Goal: Register for event/course

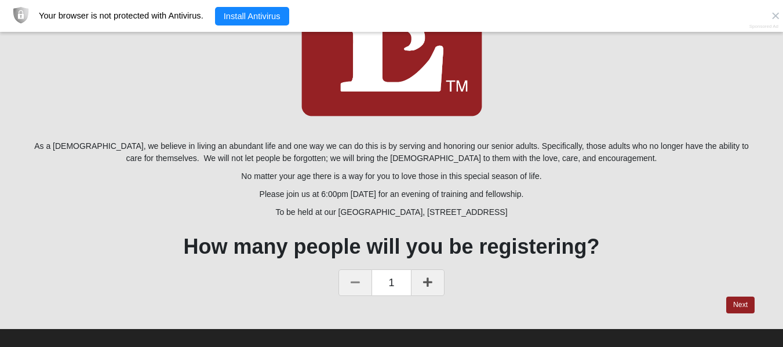
scroll to position [169, 0]
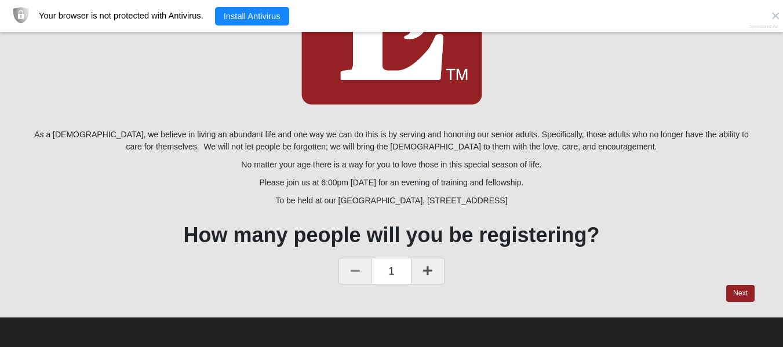
click at [429, 269] on icon at bounding box center [427, 270] width 9 height 10
click at [736, 294] on link "Next" at bounding box center [740, 293] width 28 height 17
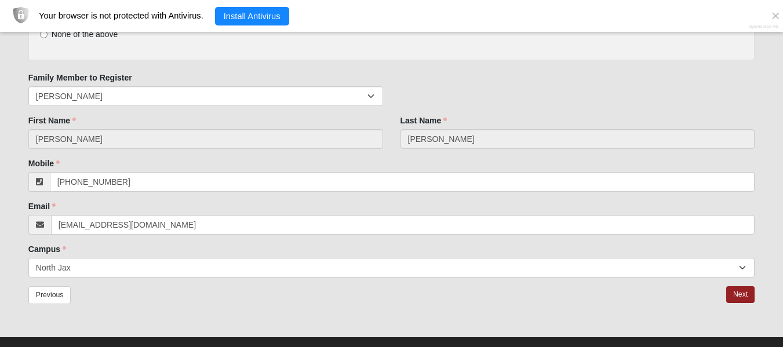
scroll to position [199, 0]
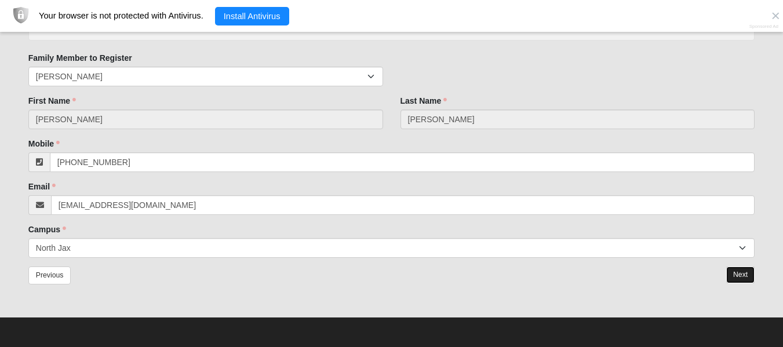
click at [738, 276] on link "Next" at bounding box center [740, 275] width 28 height 17
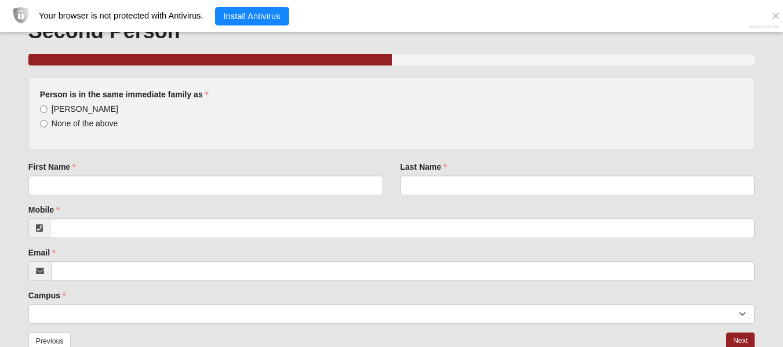
scroll to position [116, 0]
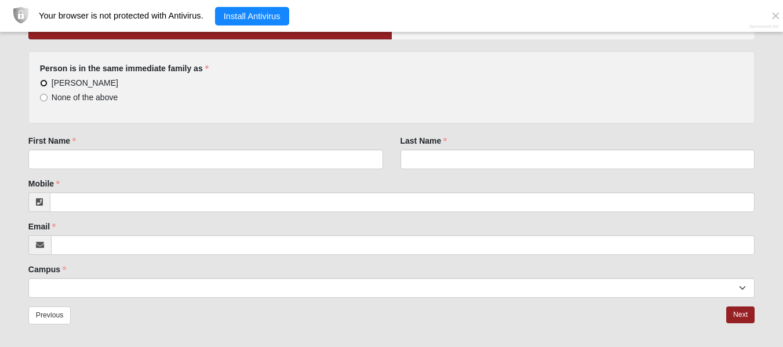
click at [41, 83] on input "[PERSON_NAME]" at bounding box center [44, 83] width 8 height 8
radio input "true"
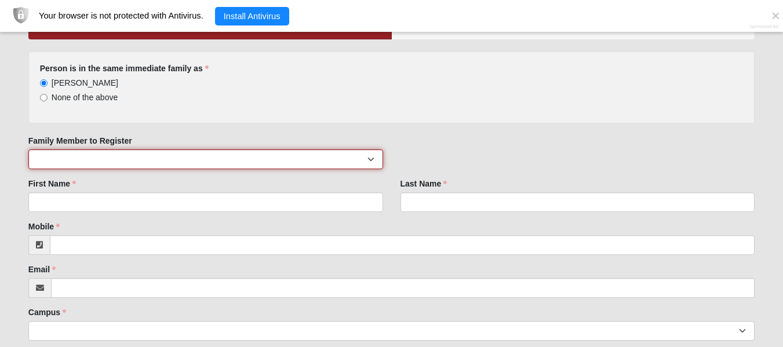
click at [52, 162] on select "[PERSON_NAME] [PERSON_NAME] Jo'an [PERSON_NAME] [PERSON_NAME]" at bounding box center [205, 159] width 355 height 20
select select "71941"
click at [28, 149] on select "[PERSON_NAME] [PERSON_NAME] Jo'an [PERSON_NAME] [PERSON_NAME]" at bounding box center [205, 159] width 355 height 20
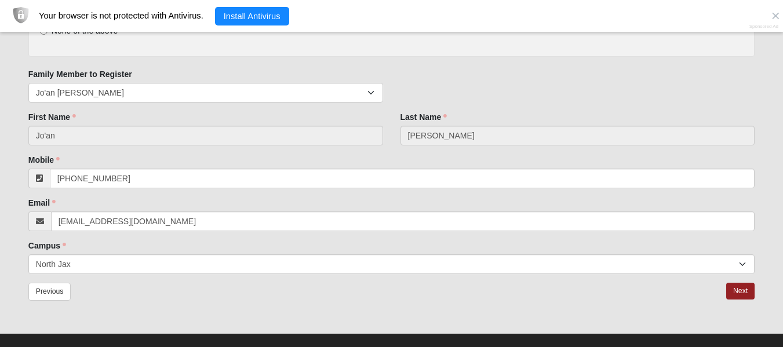
scroll to position [199, 0]
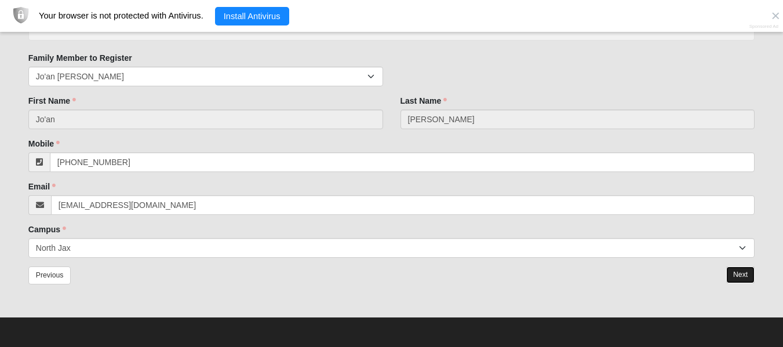
click at [740, 276] on link "Next" at bounding box center [740, 275] width 28 height 17
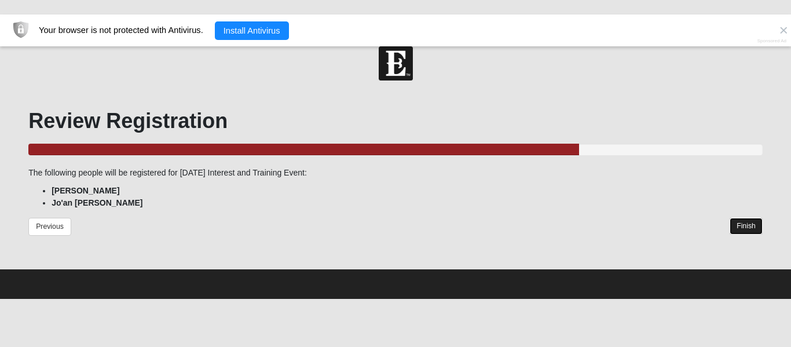
click at [745, 228] on link "Finish" at bounding box center [746, 226] width 33 height 17
